Goal: Communication & Community: Answer question/provide support

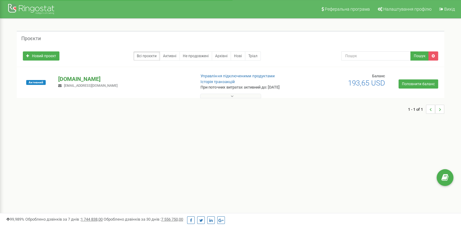
drag, startPoint x: 0, startPoint y: 0, endPoint x: 96, endPoint y: 80, distance: 125.1
click at [96, 80] on p "[DOMAIN_NAME]" at bounding box center [124, 79] width 132 height 8
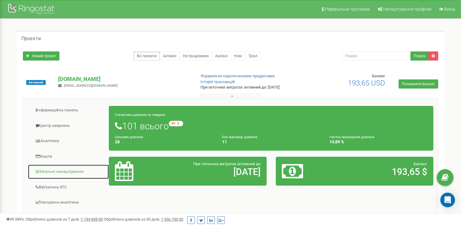
click at [70, 172] on link "Загальні налаштування" at bounding box center [68, 172] width 81 height 15
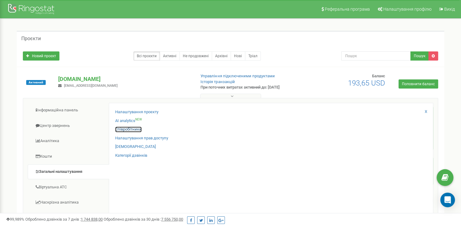
click at [132, 130] on link "Співробітники" at bounding box center [128, 130] width 27 height 6
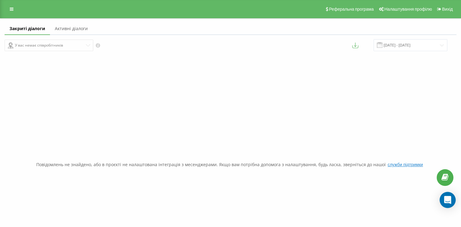
click at [445, 201] on icon "Open Intercom Messenger" at bounding box center [447, 200] width 7 height 8
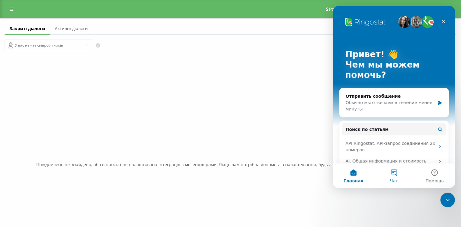
click at [403, 174] on button "Чат" at bounding box center [394, 176] width 41 height 24
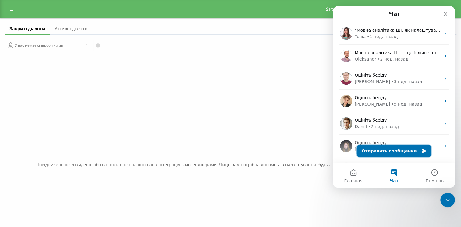
click at [395, 150] on button "Отправить сообщение" at bounding box center [394, 151] width 75 height 12
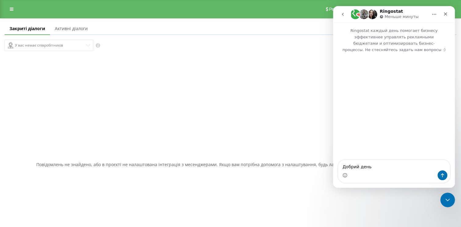
type textarea "Добрий день\"
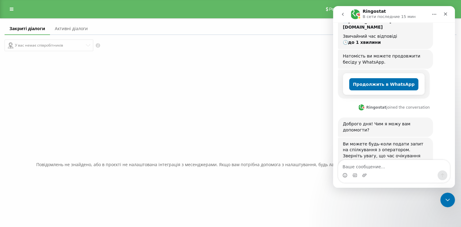
scroll to position [84, 0]
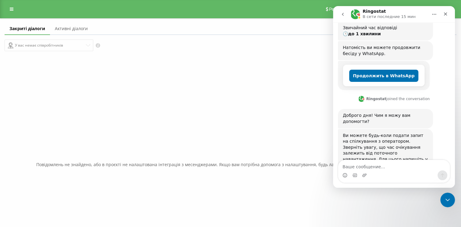
drag, startPoint x: 392, startPoint y: 141, endPoint x: 344, endPoint y: 143, distance: 48.5
click at [344, 143] on div "Ви можете будь-коли подати запит на спілкування з оператором. Зверніть увагу, щ…" at bounding box center [385, 151] width 85 height 36
copy div "Зв'язатись з оператором"
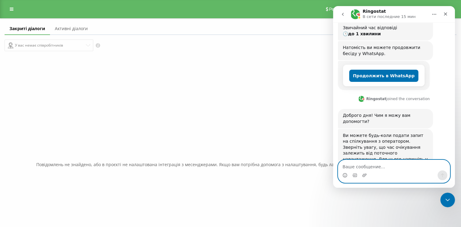
click at [383, 165] on textarea "Ваше сообщение..." at bounding box center [394, 165] width 112 height 10
paste textarea "Зв'язатись з оператором"
type textarea "Зв'язатись з оператором"
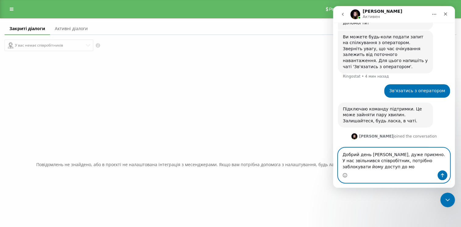
scroll to position [189, 0]
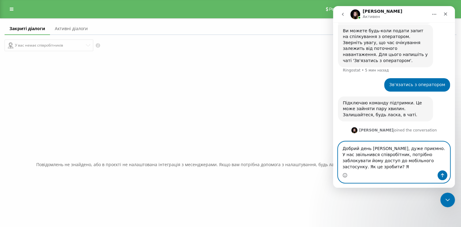
type textarea "Добрий день Єва, дуже приємно. У нас звільнився співробітник, потрібно заблокув…"
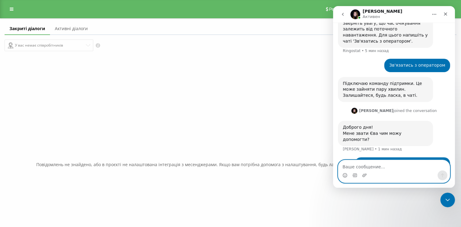
scroll to position [213, 0]
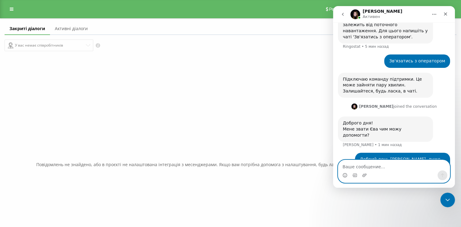
click at [377, 167] on textarea "Ваше сообщение..." at bounding box center [394, 165] width 112 height 10
click at [353, 14] on img "Мессенджер Intercom" at bounding box center [356, 14] width 10 height 10
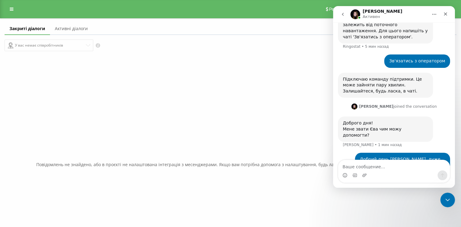
click at [353, 14] on img "Мессенджер Intercom" at bounding box center [356, 14] width 10 height 10
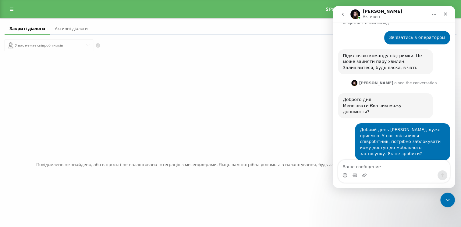
scroll to position [243, 0]
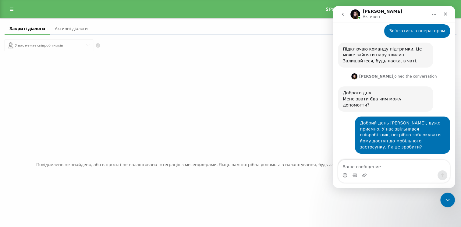
click at [369, 171] on div "Мессенджер Intercom" at bounding box center [394, 176] width 112 height 10
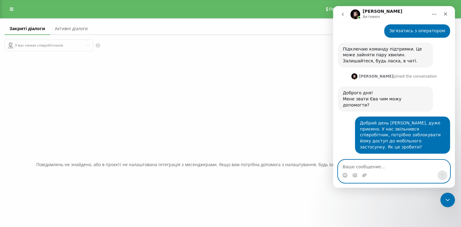
click at [377, 168] on textarea "Ваше сообщение..." at bounding box center [394, 165] width 112 height 10
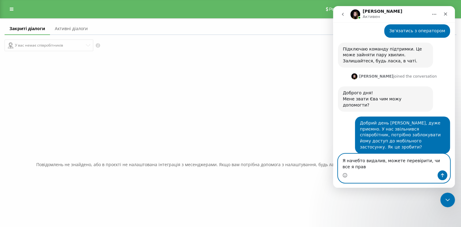
scroll to position [249, 0]
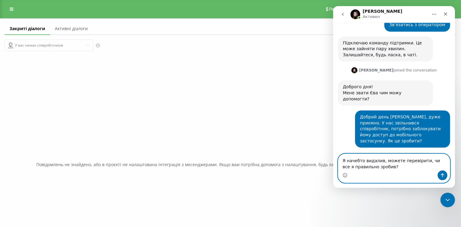
type textarea "Я начебто видалив, можете перевірити, чи все я правильно зробив?"
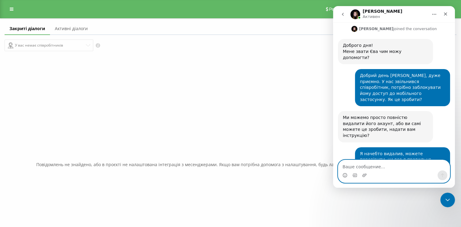
scroll to position [297, 0]
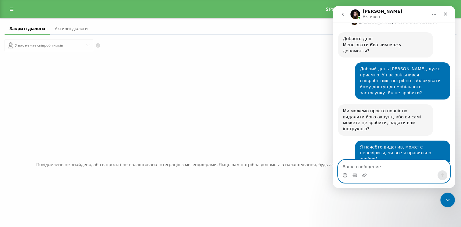
click at [381, 164] on textarea "Ваше сообщение..." at bounding box center [394, 165] width 112 height 10
click at [347, 176] on circle "Средство выбора эмодзи" at bounding box center [345, 176] width 4 height 4
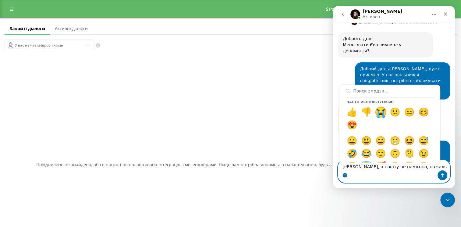
type textarea "Бабіч Олександр, а пошту не памятаю, нажаль😭"
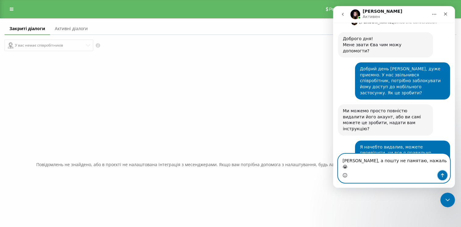
click at [443, 179] on button "Отправить сообщение…" at bounding box center [443, 176] width 10 height 10
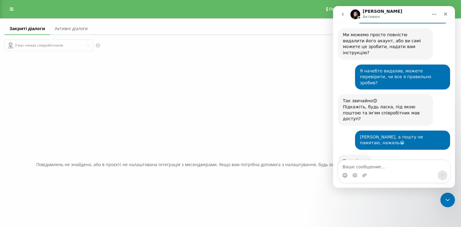
scroll to position [373, 0]
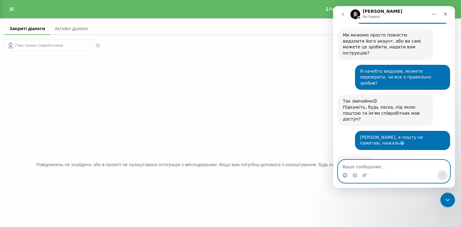
click at [381, 168] on textarea "Ваше сообщение..." at bounding box center [394, 165] width 112 height 10
type textarea "Ні, дуже Вам дякую. Гарного дня"
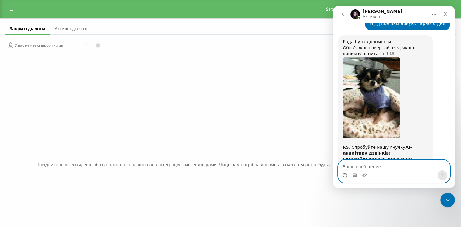
scroll to position [563, 0]
